Goal: Transaction & Acquisition: Purchase product/service

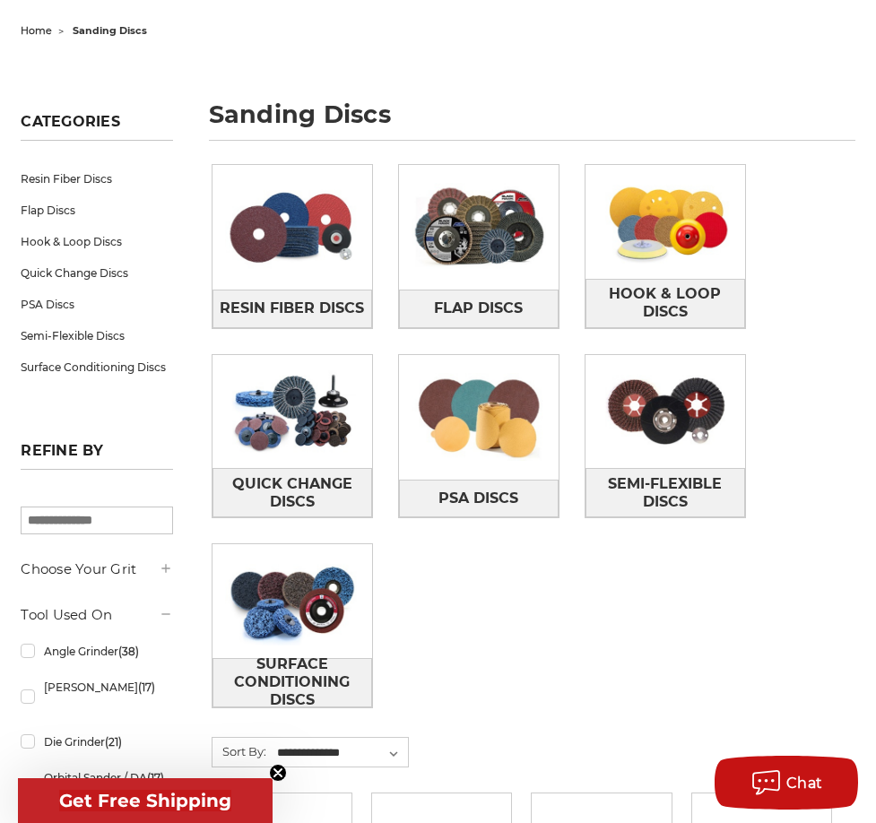
scroll to position [175, 0]
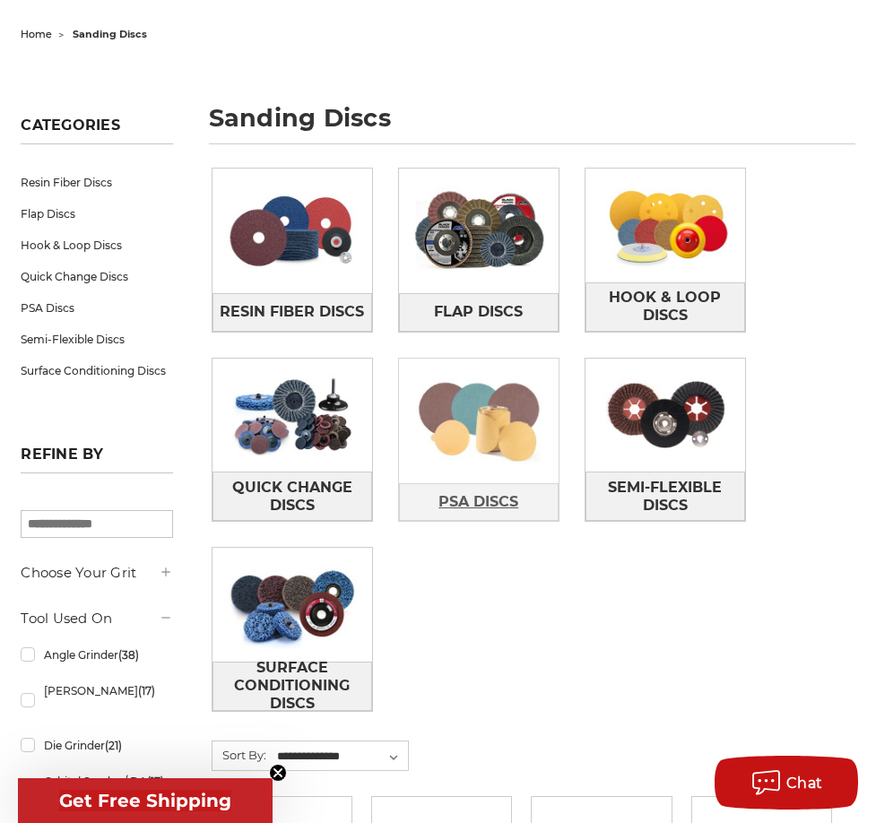
click at [465, 504] on span "PSA Discs" at bounding box center [478, 502] width 80 height 30
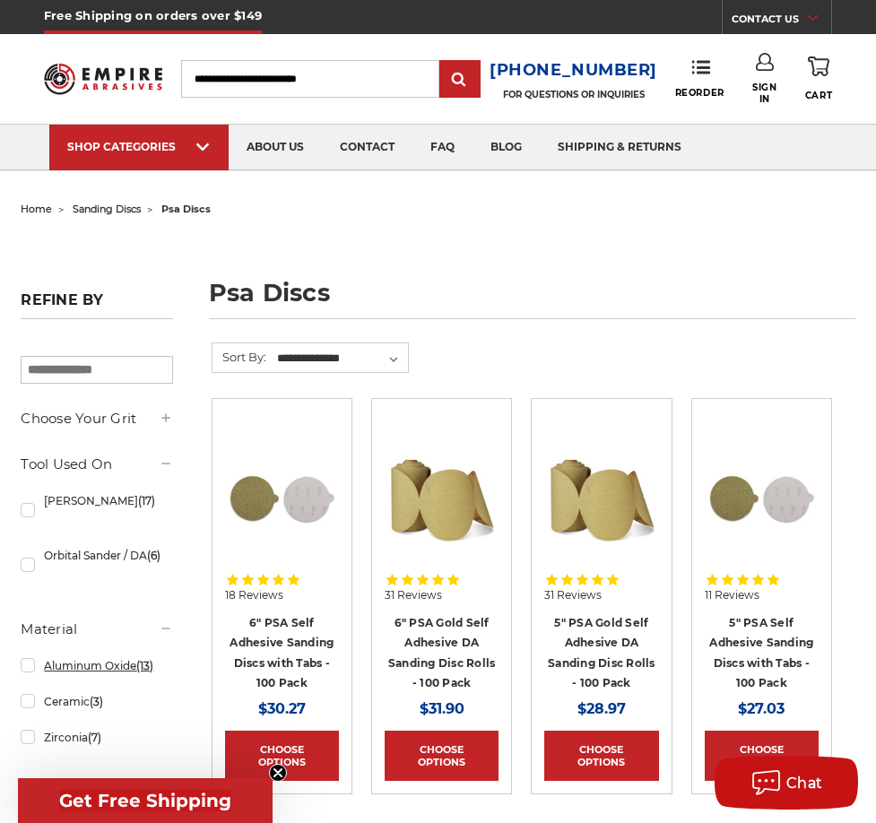
click at [29, 653] on link "Aluminum Oxide (13)" at bounding box center [96, 665] width 151 height 31
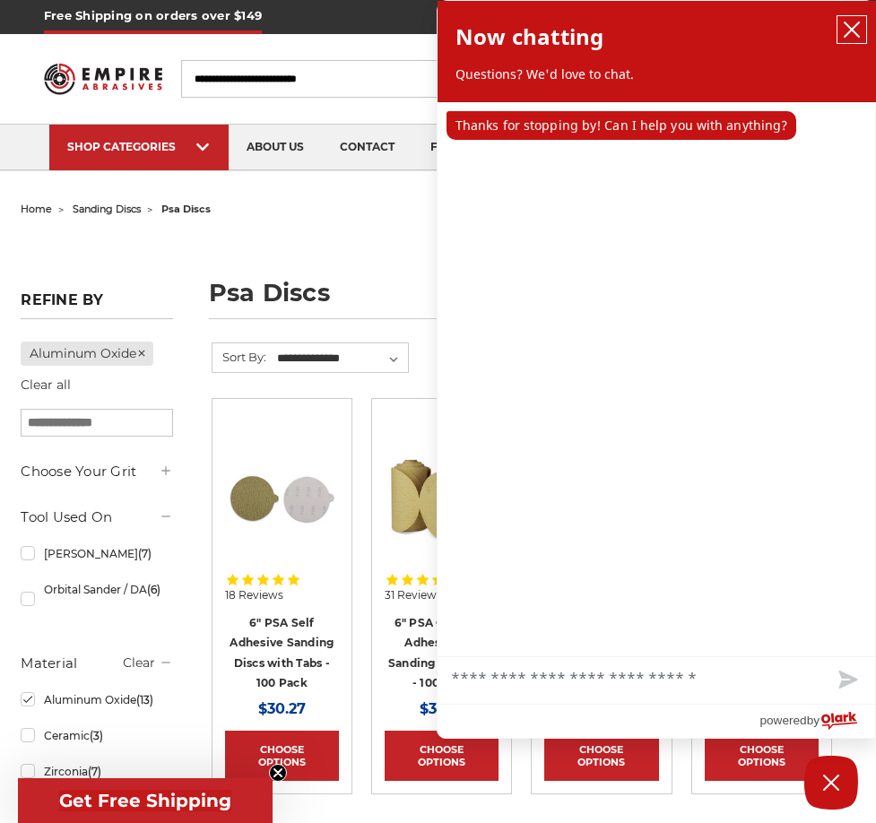
click at [850, 27] on icon "close chatbox" at bounding box center [851, 29] width 14 height 14
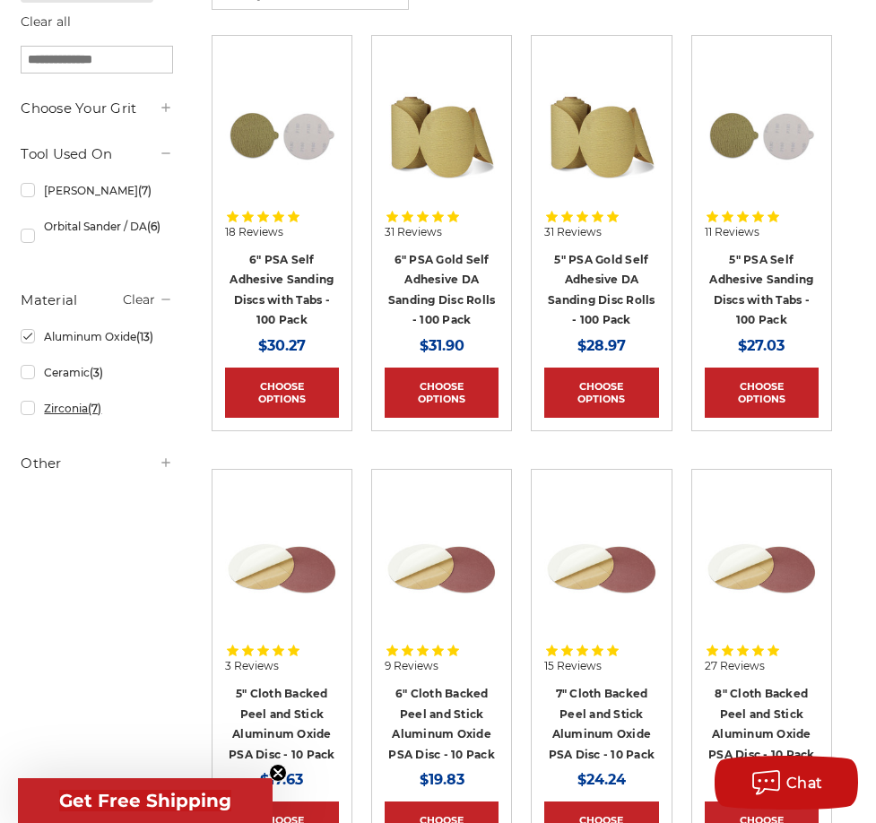
scroll to position [365, 0]
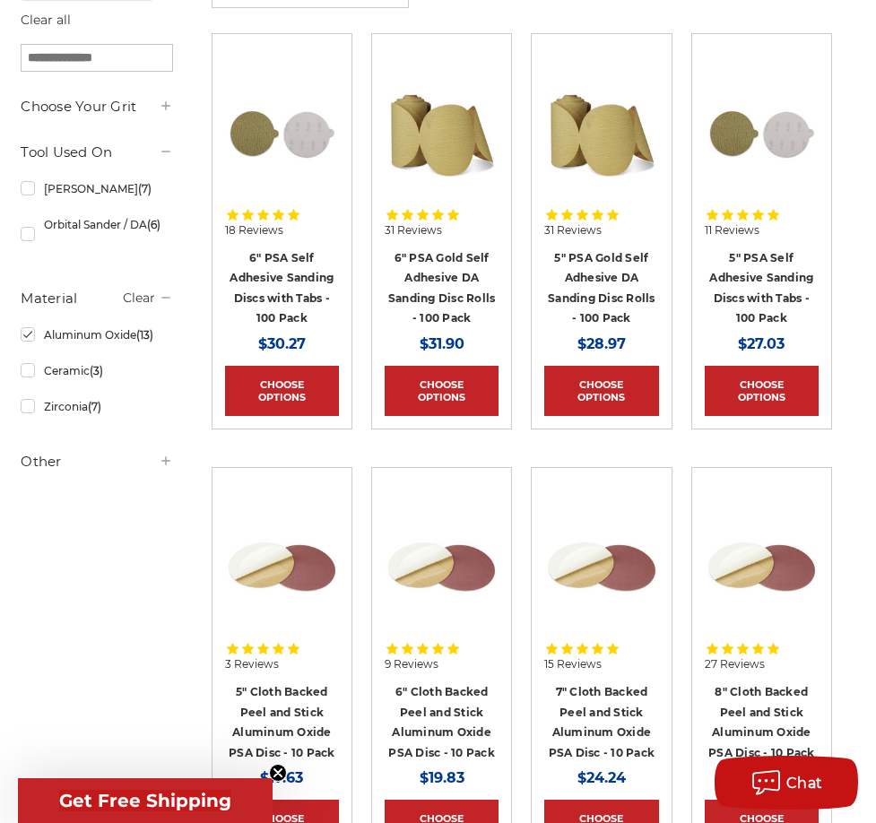
click at [164, 468] on icon at bounding box center [166, 460] width 14 height 14
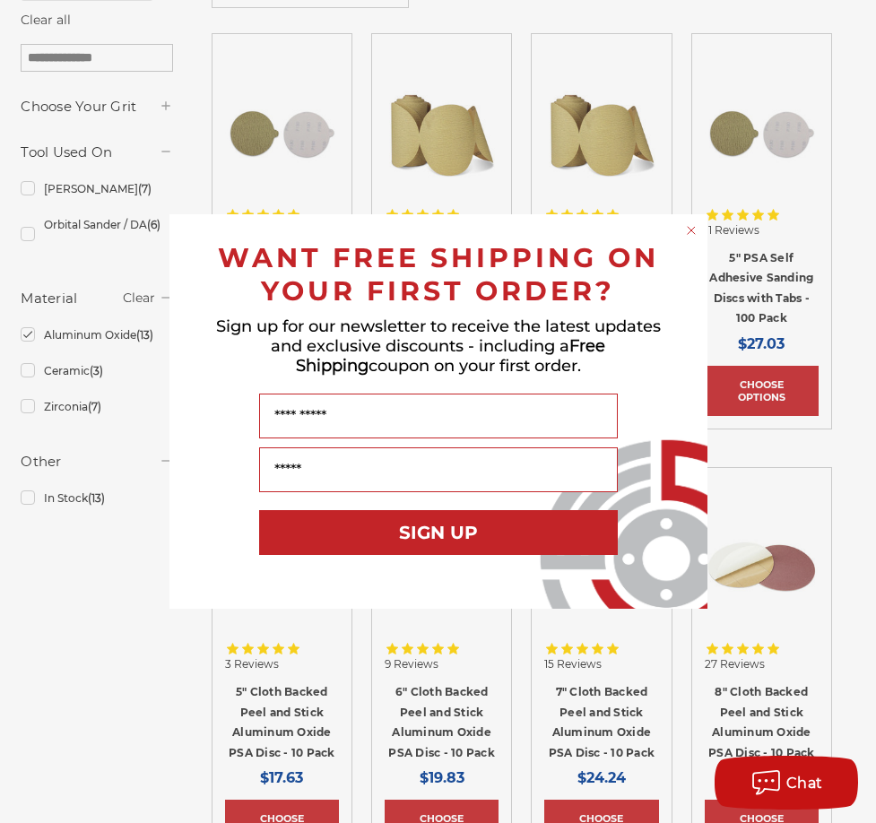
click at [689, 228] on circle "Close dialog" at bounding box center [690, 230] width 17 height 17
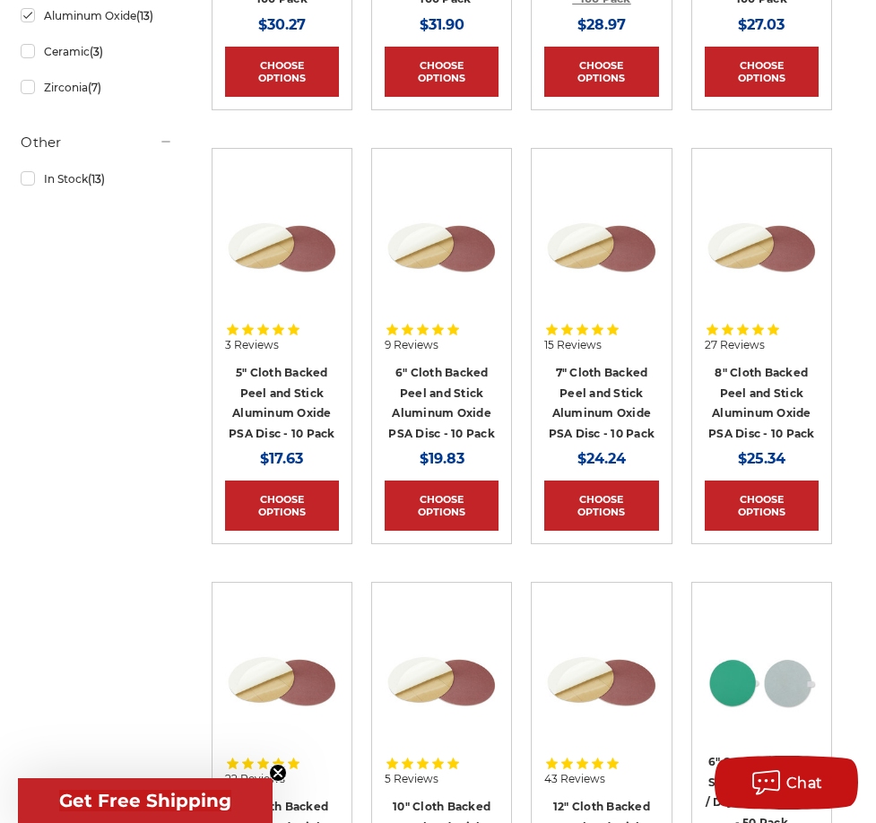
scroll to position [686, 0]
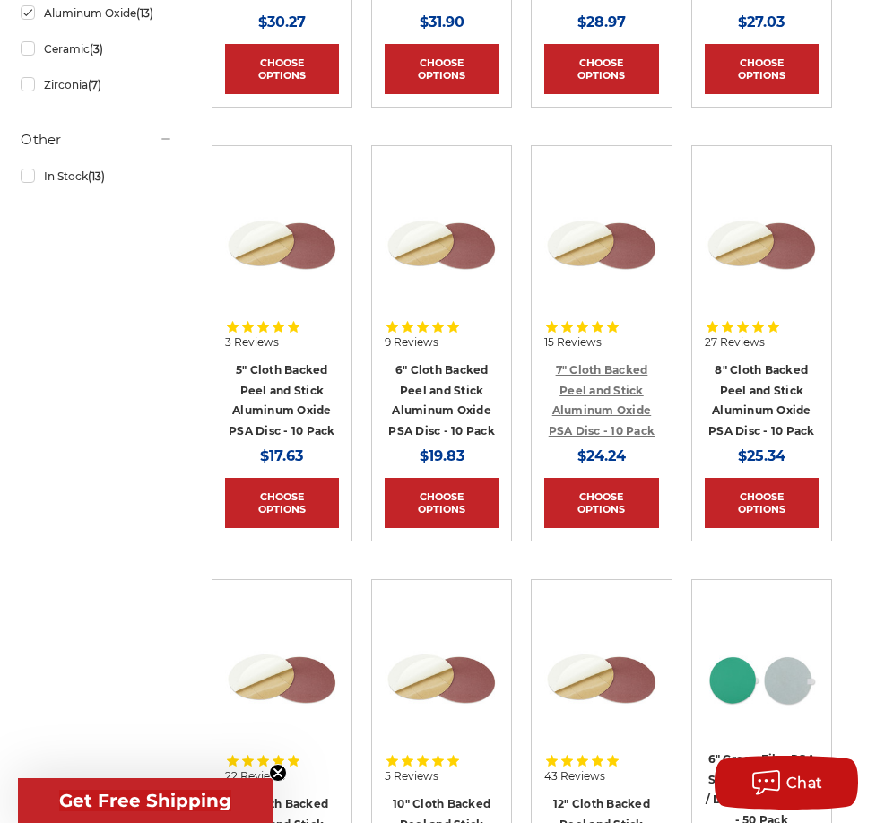
click at [590, 386] on link "7" Cloth Backed Peel and Stick Aluminum Oxide PSA Disc - 10 Pack" at bounding box center [601, 400] width 107 height 74
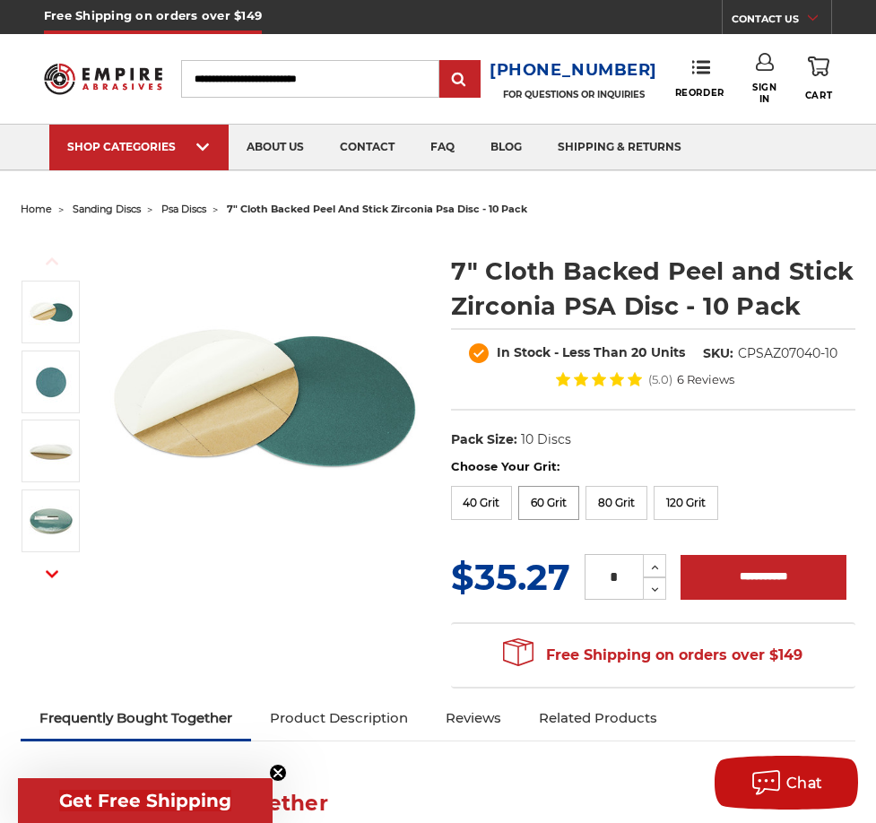
click at [558, 502] on label "60 Grit" at bounding box center [548, 503] width 61 height 34
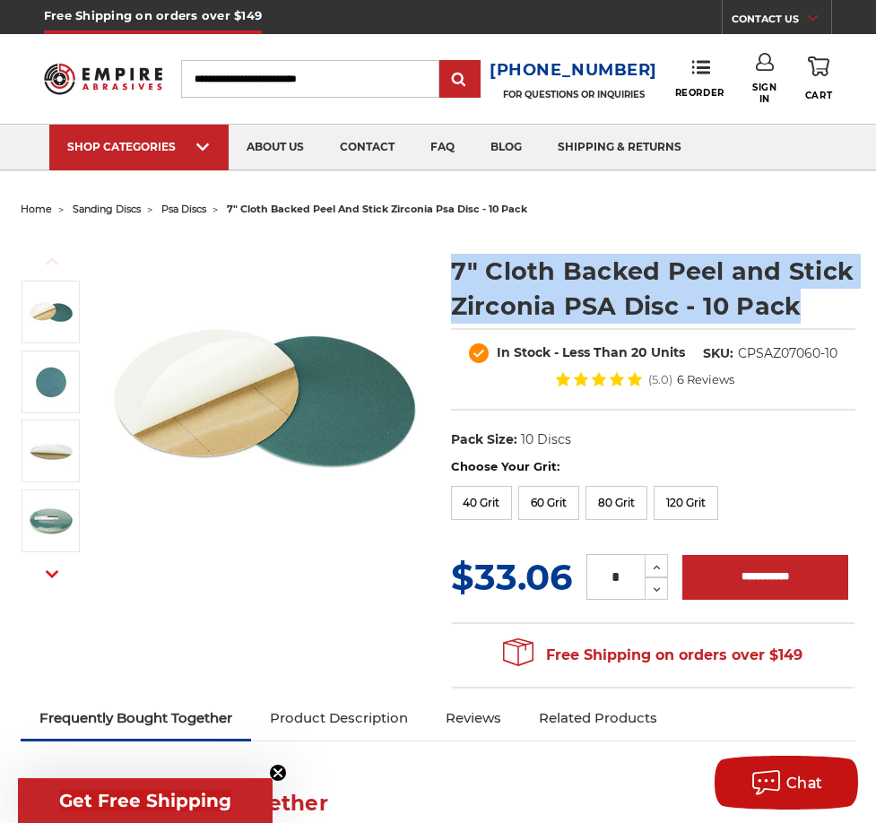
drag, startPoint x: 450, startPoint y: 266, endPoint x: 820, endPoint y: 307, distance: 372.4
click at [820, 307] on h1 "7" Cloth Backed Peel and Stick Zirconia PSA Disc - 10 Pack" at bounding box center [653, 289] width 404 height 70
copy h1 "7" Cloth Backed Peel and Stick Zirconia PSA Disc - 10 Pack"
